Goal: Transaction & Acquisition: Purchase product/service

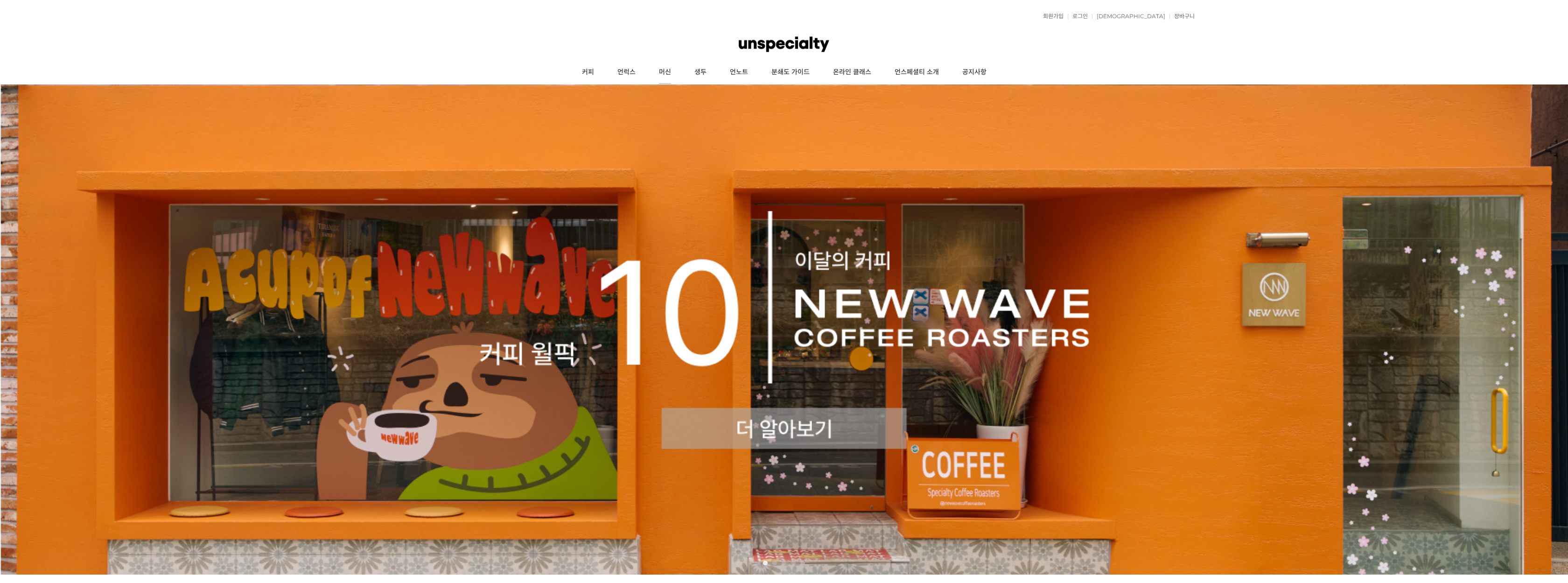
click at [672, 69] on link "머신" at bounding box center [665, 72] width 35 height 23
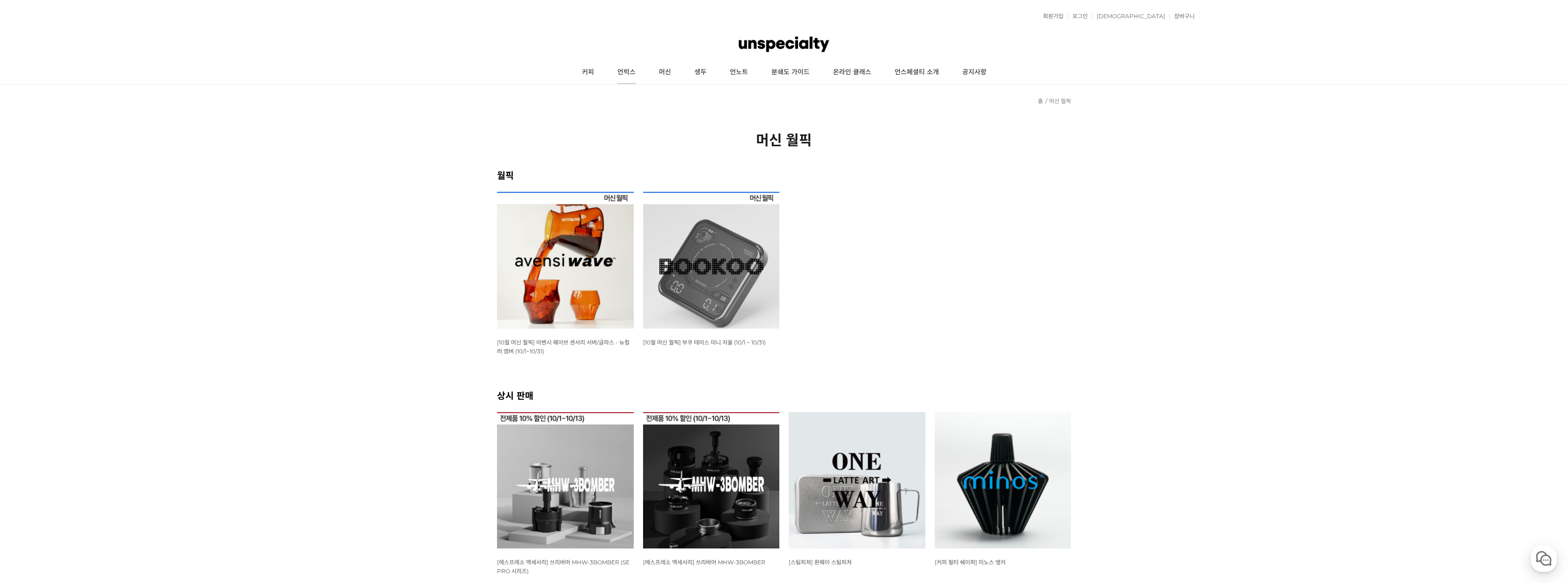
click at [631, 65] on link "언럭스" at bounding box center [626, 72] width 42 height 23
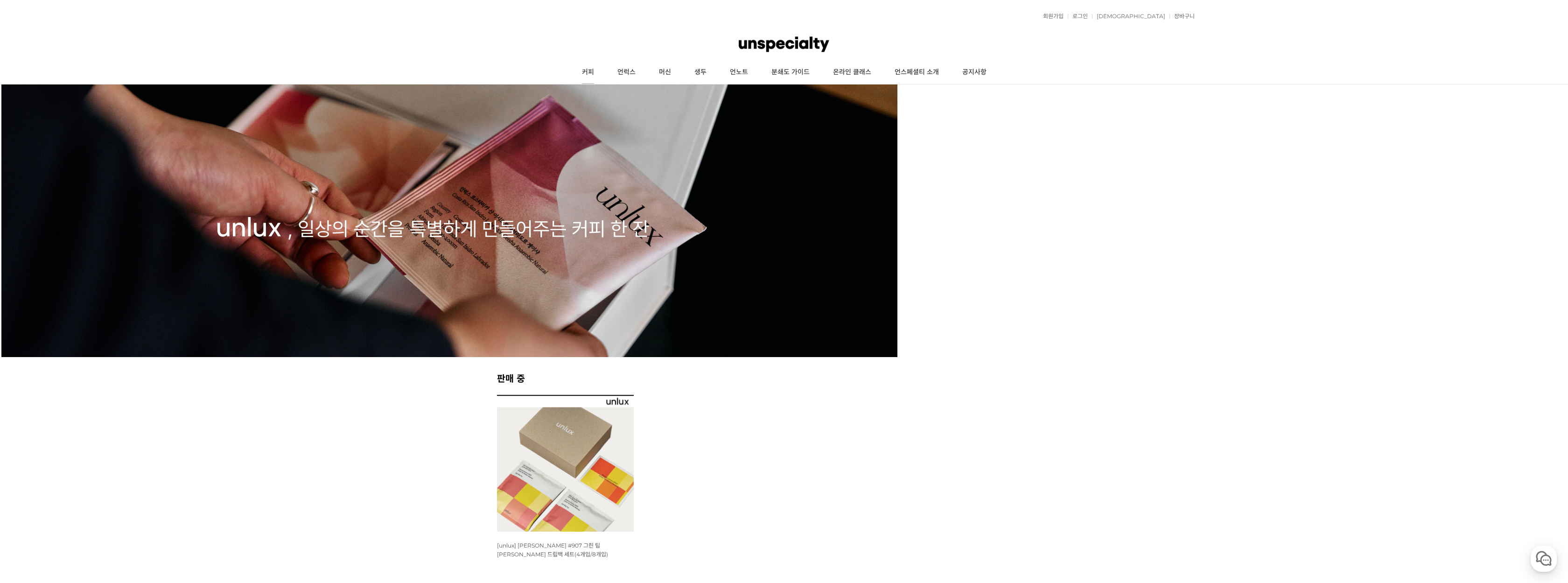
click at [586, 69] on link "커피" at bounding box center [588, 72] width 35 height 23
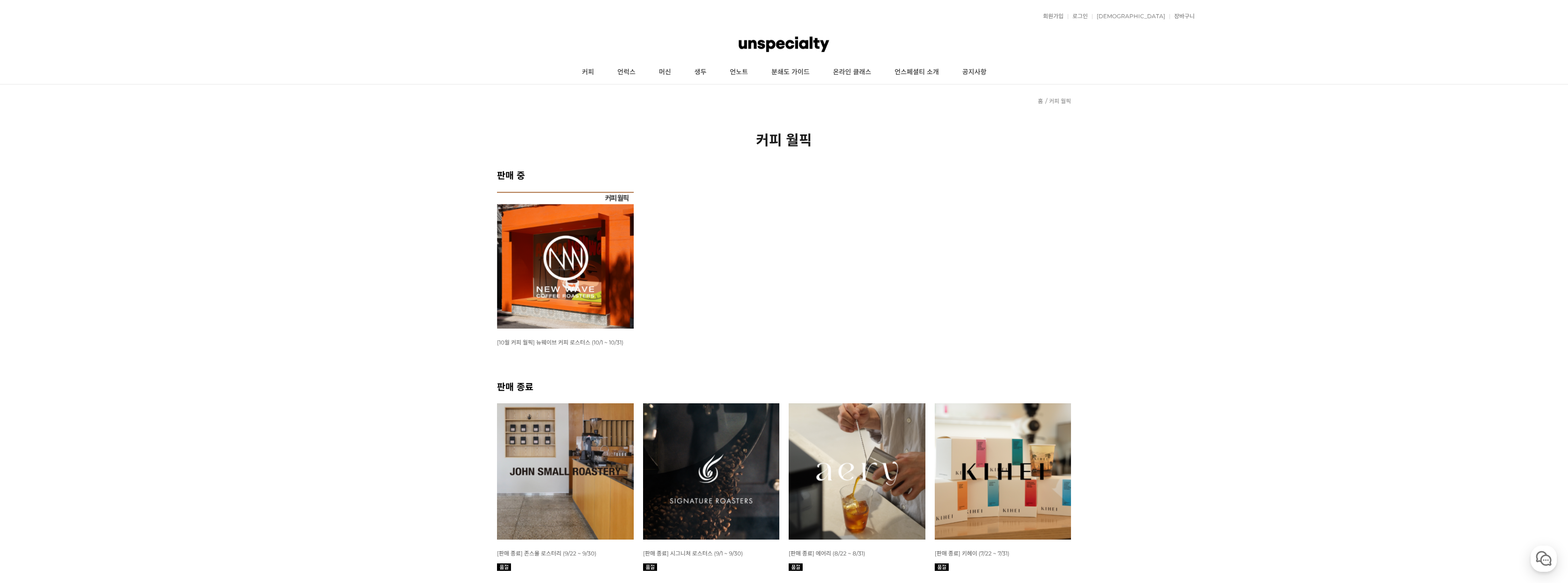
click at [559, 259] on img at bounding box center [565, 260] width 137 height 137
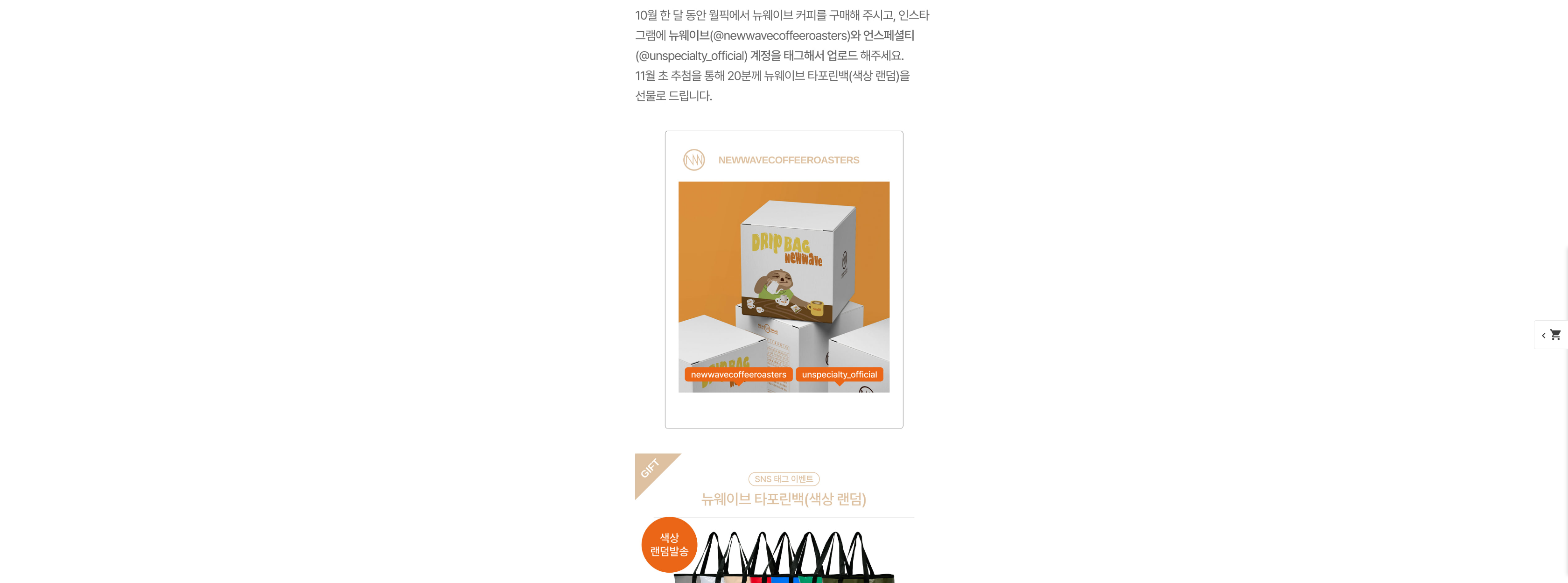
scroll to position [6712, 0]
